Goal: Transaction & Acquisition: Subscribe to service/newsletter

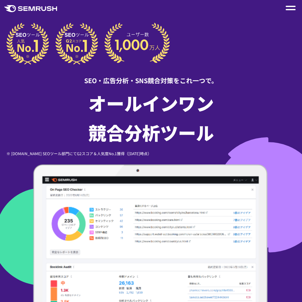
click at [292, 8] on div at bounding box center [290, 8] width 10 height 8
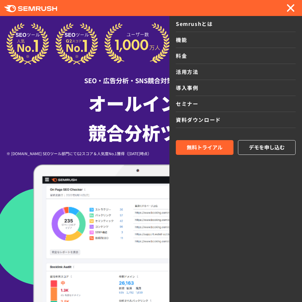
click at [239, 48] on link "機能" at bounding box center [236, 40] width 120 height 16
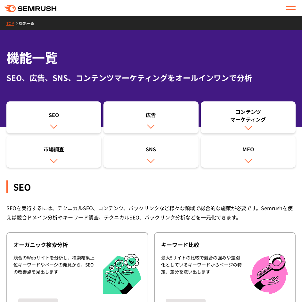
scroll to position [64, 0]
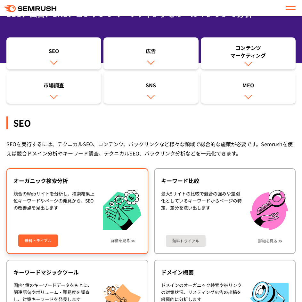
click at [70, 189] on div "オーガニック検索分析 競合のWebサイトを分析し、検索結果上位キーワードやページの発見から、SEOの改善点を見出します 無料トライアル 詳細を見る" at bounding box center [77, 211] width 142 height 86
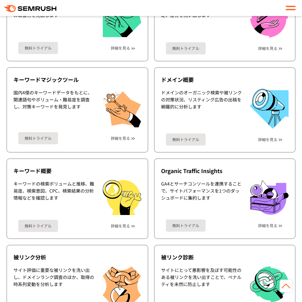
scroll to position [138, 0]
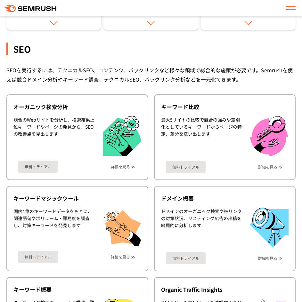
click at [294, 8] on div at bounding box center [290, 8] width 10 height 8
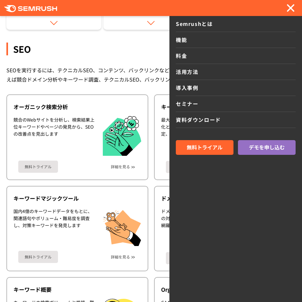
click at [214, 53] on link "料金" at bounding box center [236, 56] width 120 height 16
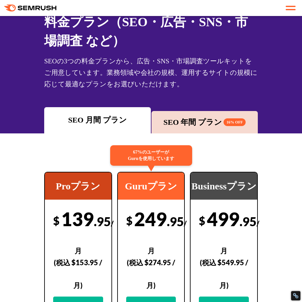
scroll to position [64, 0]
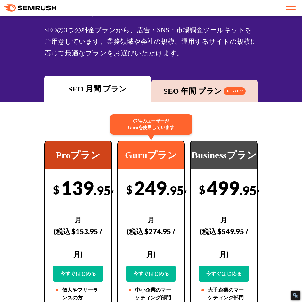
click at [172, 88] on div "SEO 年間 プラン 16% OFF" at bounding box center [205, 91] width 100 height 12
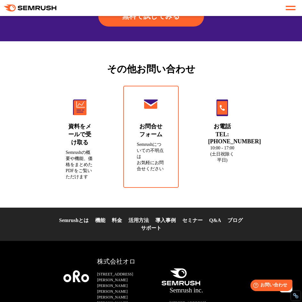
scroll to position [2606, 0]
